Goal: Information Seeking & Learning: Learn about a topic

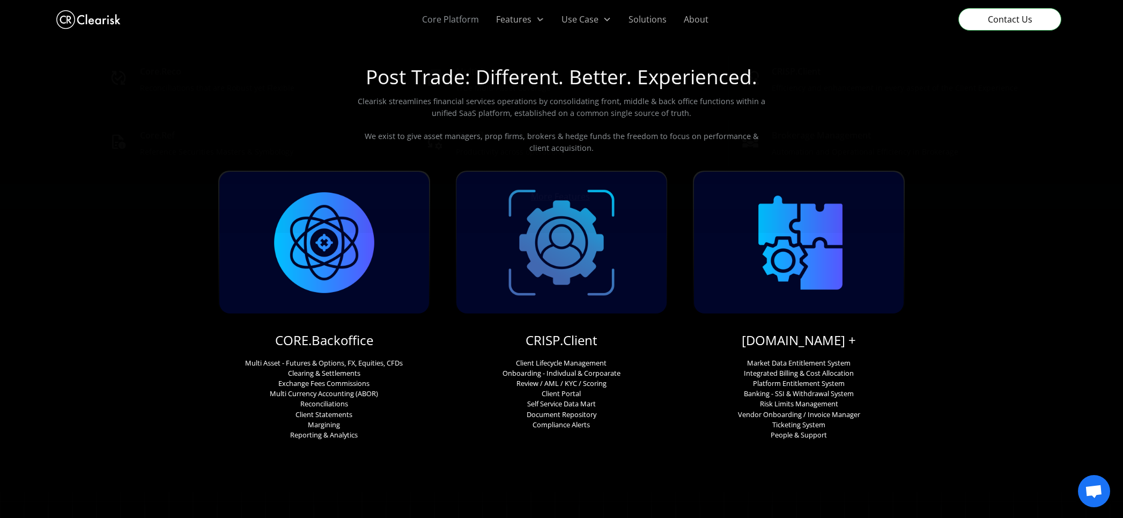
click at [468, 18] on link "Core Platform" at bounding box center [450, 19] width 74 height 39
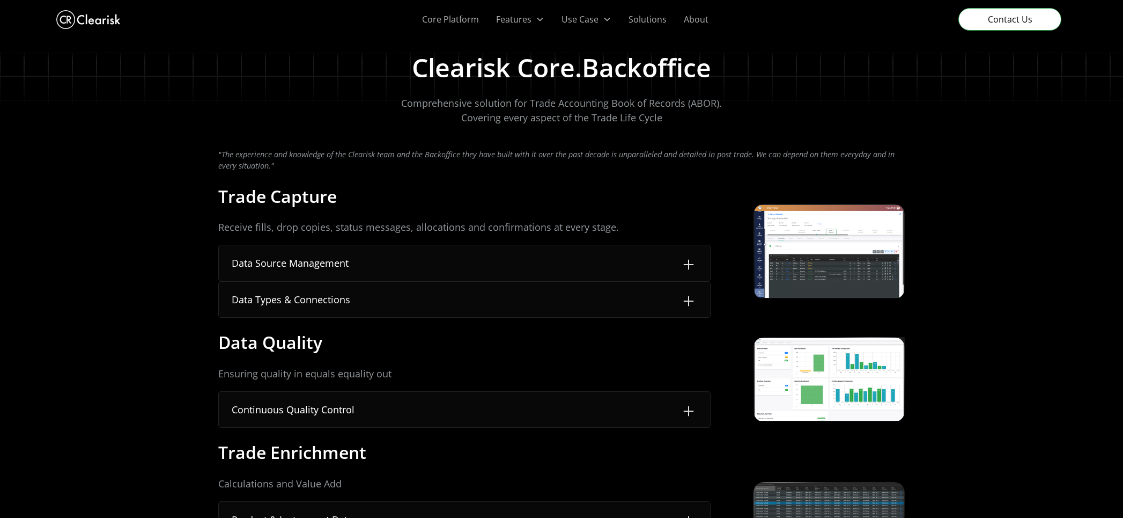
scroll to position [54, 0]
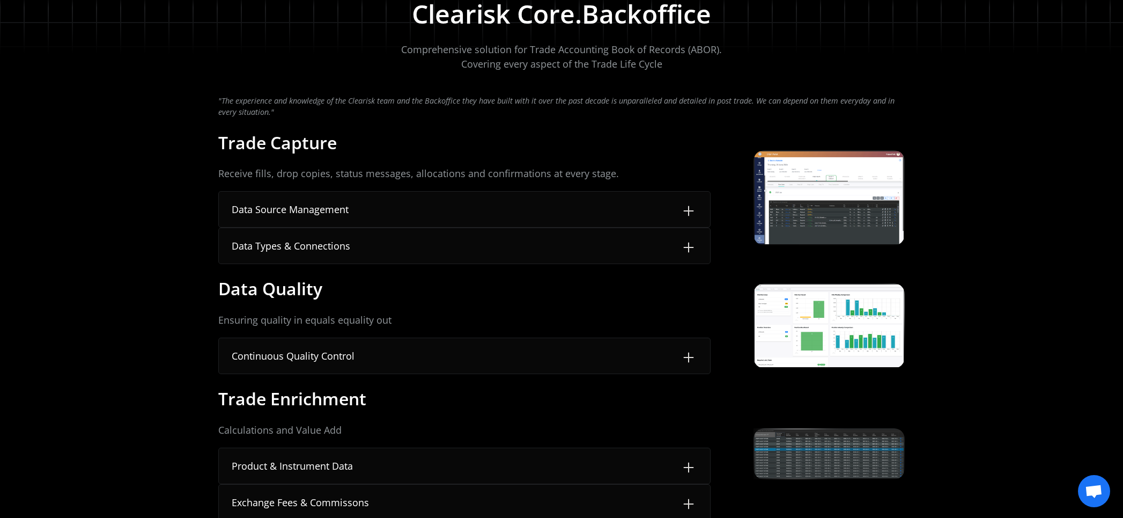
click at [693, 203] on img at bounding box center [688, 210] width 17 height 17
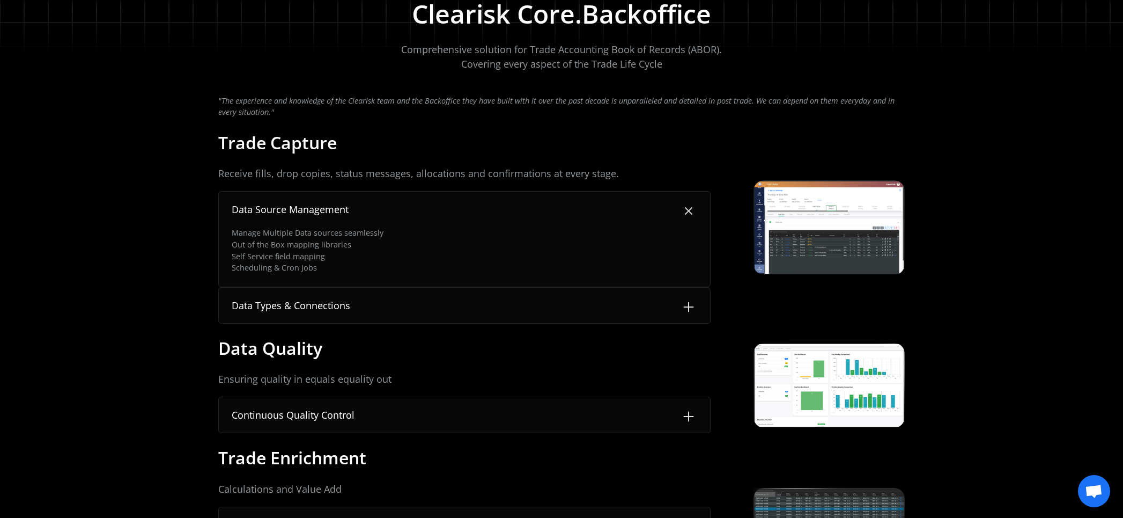
click at [693, 203] on img at bounding box center [688, 211] width 24 height 24
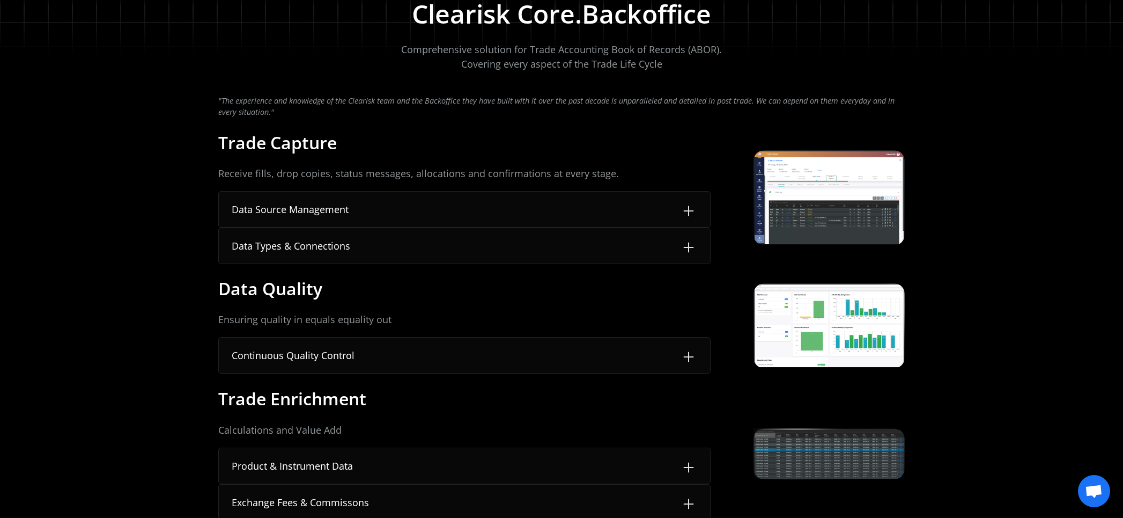
click at [686, 242] on img at bounding box center [688, 247] width 17 height 17
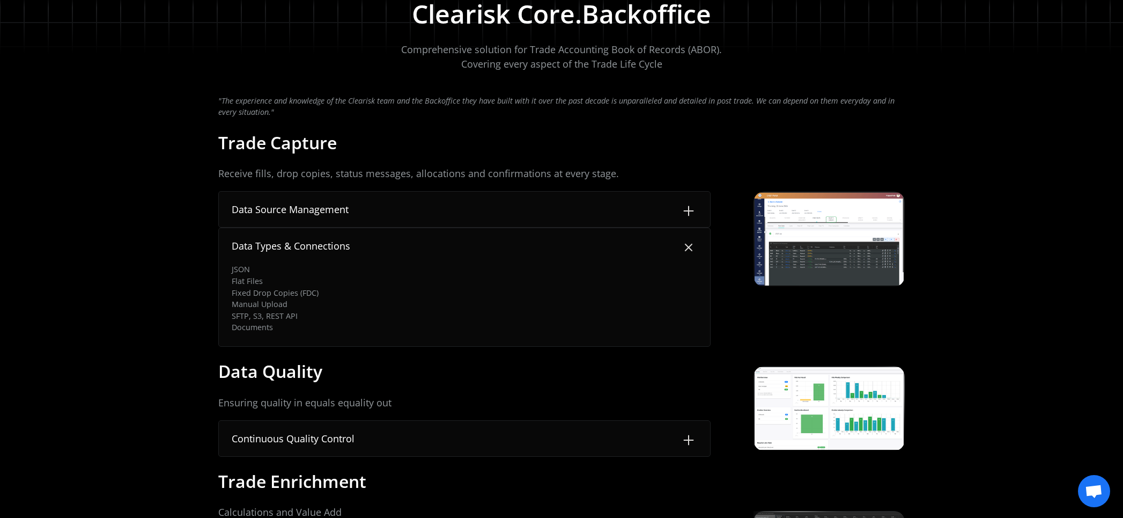
click at [686, 242] on img at bounding box center [688, 247] width 24 height 24
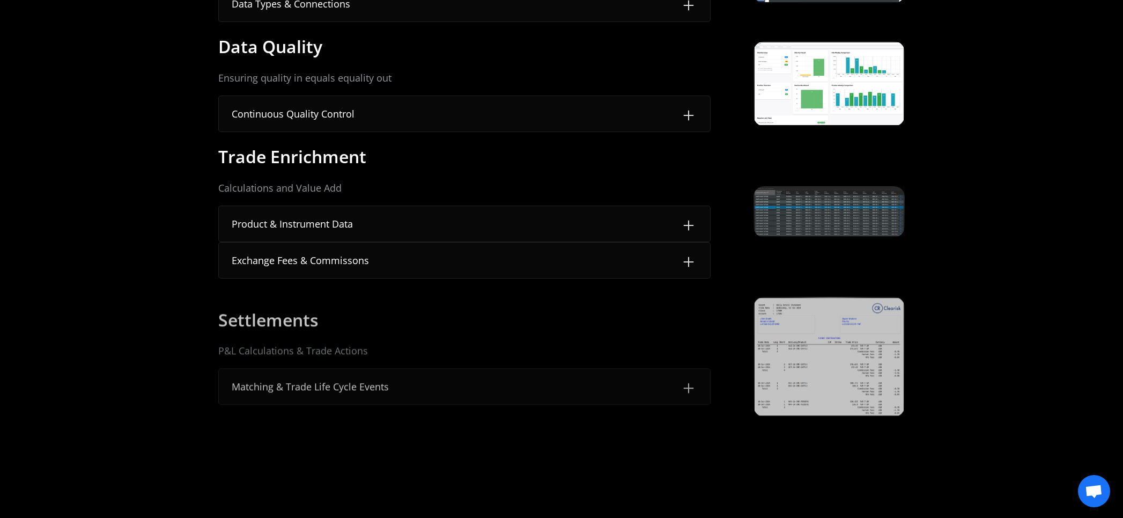
scroll to position [429, 0]
